Goal: Information Seeking & Learning: Learn about a topic

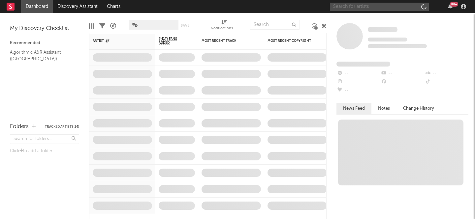
click at [404, 9] on input "text" at bounding box center [379, 7] width 99 height 8
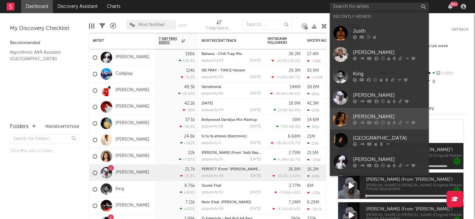
click at [357, 118] on div "[PERSON_NAME]" at bounding box center [389, 117] width 73 height 8
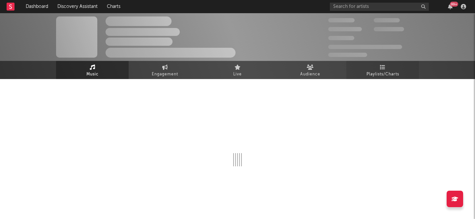
click at [383, 69] on icon at bounding box center [383, 67] width 6 height 5
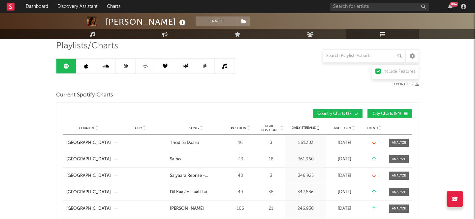
scroll to position [39, 0]
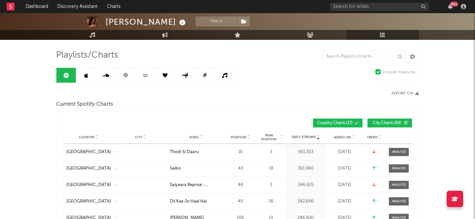
click at [122, 79] on link at bounding box center [126, 75] width 20 height 15
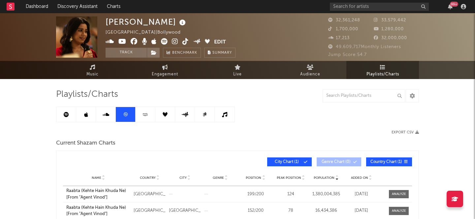
click at [67, 110] on link at bounding box center [66, 114] width 20 height 15
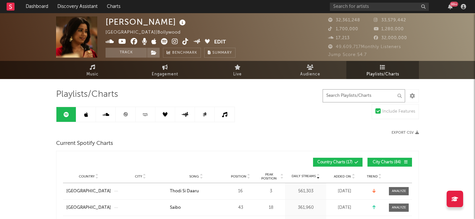
click at [374, 93] on input "text" at bounding box center [363, 95] width 82 height 13
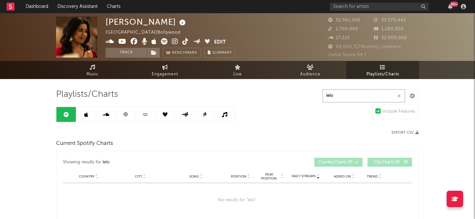
type input "lelo"
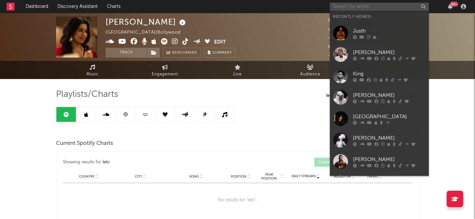
click at [376, 6] on input "text" at bounding box center [379, 7] width 99 height 8
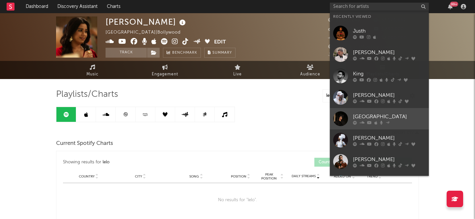
click at [361, 115] on div "[GEOGRAPHIC_DATA]" at bounding box center [389, 117] width 73 height 8
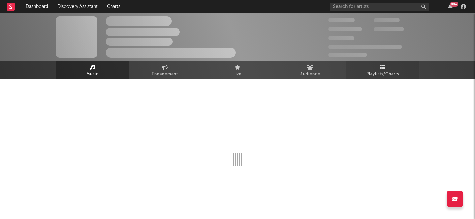
click at [363, 74] on link "Playlists/Charts" at bounding box center [382, 70] width 73 height 18
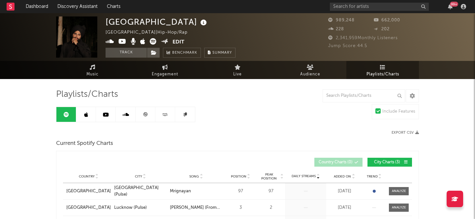
click at [150, 113] on link at bounding box center [145, 114] width 20 height 15
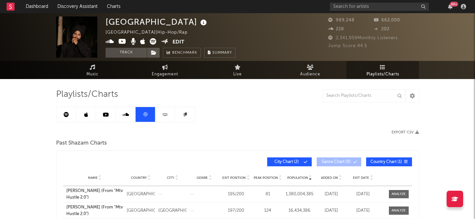
click at [105, 113] on icon at bounding box center [106, 114] width 6 height 5
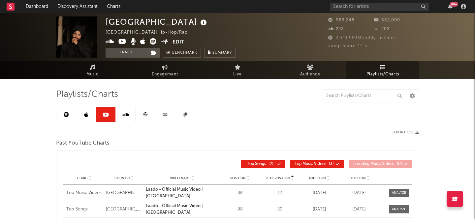
click at [80, 113] on link at bounding box center [86, 114] width 20 height 15
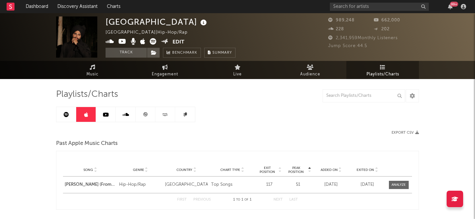
click at [66, 116] on icon at bounding box center [66, 114] width 5 height 5
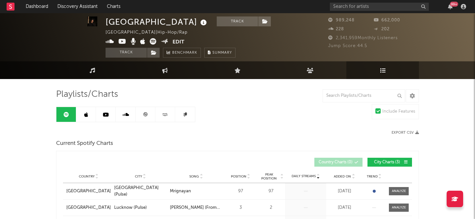
scroll to position [72, 0]
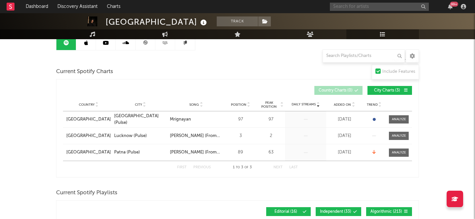
click at [394, 6] on input "text" at bounding box center [379, 7] width 99 height 8
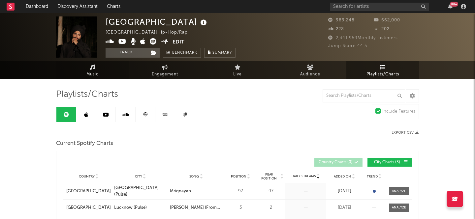
click at [89, 77] on span "Music" at bounding box center [92, 75] width 12 height 8
select select "6m"
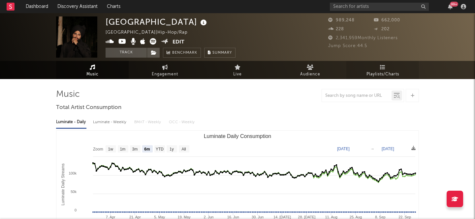
click at [380, 73] on span "Playlists/Charts" at bounding box center [382, 75] width 33 height 8
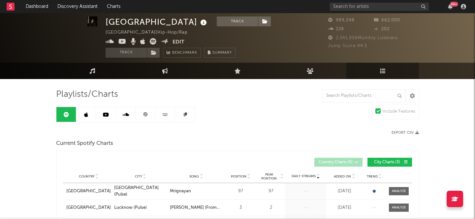
scroll to position [85, 0]
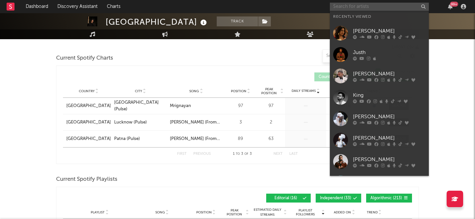
click at [352, 4] on input "text" at bounding box center [379, 7] width 99 height 8
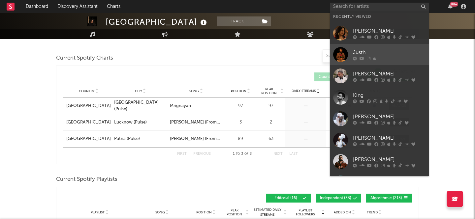
click at [374, 48] on div "Justh" at bounding box center [389, 52] width 73 height 8
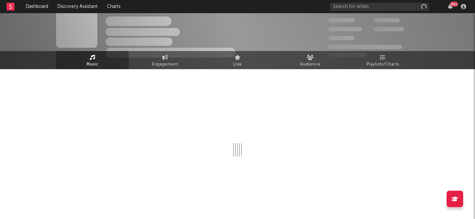
scroll to position [10, 0]
click at [382, 61] on span "Playlists/Charts" at bounding box center [382, 65] width 33 height 8
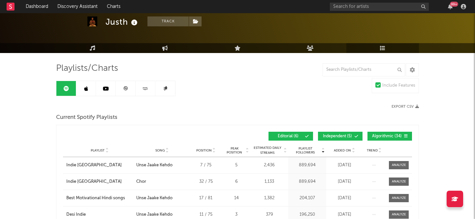
scroll to position [26, 0]
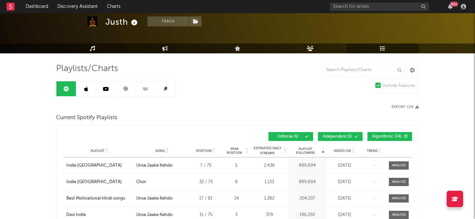
click at [103, 85] on link at bounding box center [106, 88] width 20 height 15
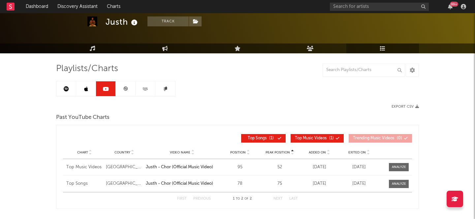
click at [121, 90] on link at bounding box center [126, 88] width 20 height 15
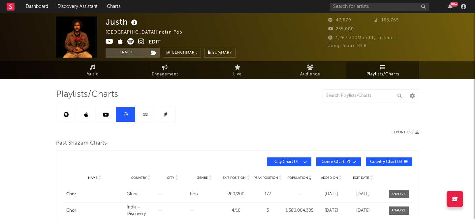
click at [66, 118] on link at bounding box center [66, 114] width 20 height 15
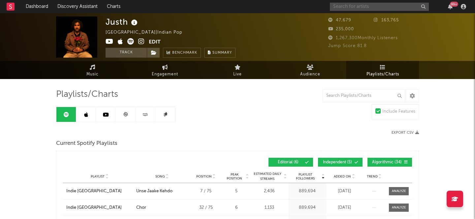
click at [355, 8] on input "text" at bounding box center [379, 7] width 99 height 8
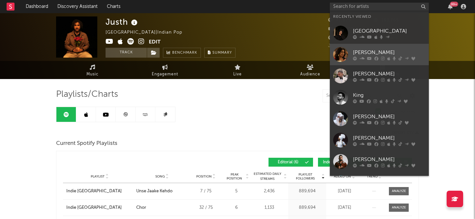
click at [374, 51] on div "[PERSON_NAME]" at bounding box center [389, 52] width 73 height 8
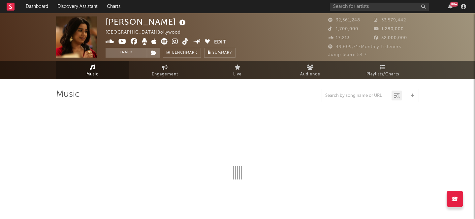
select select "6m"
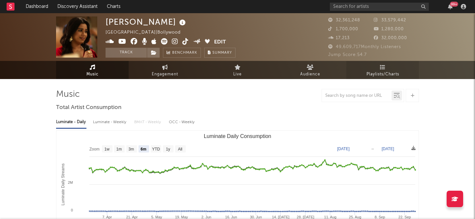
click at [392, 76] on span "Playlists/Charts" at bounding box center [382, 75] width 33 height 8
